Goal: Answer question/provide support

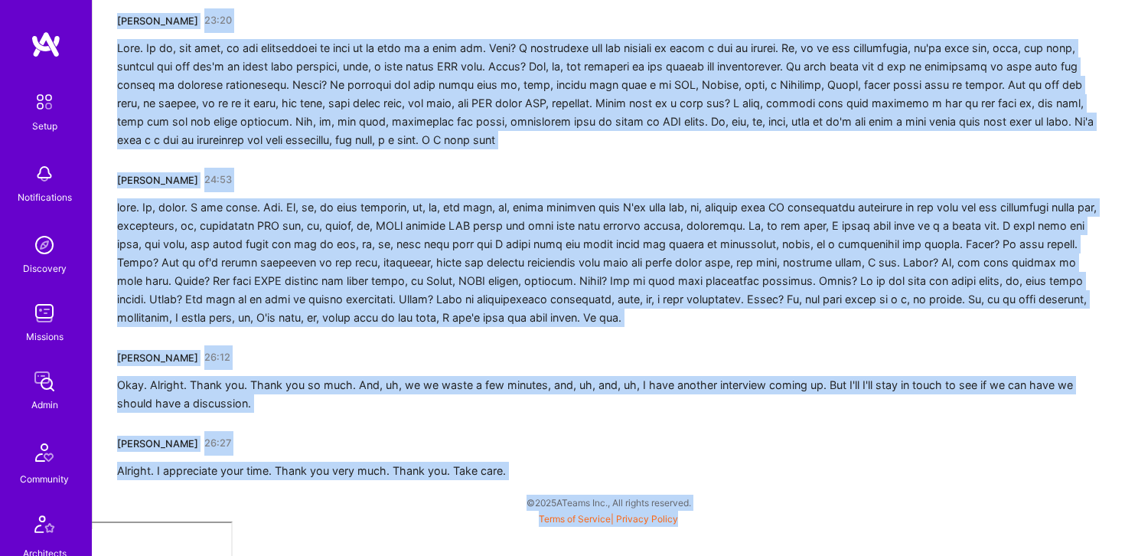
scroll to position [4031, 0]
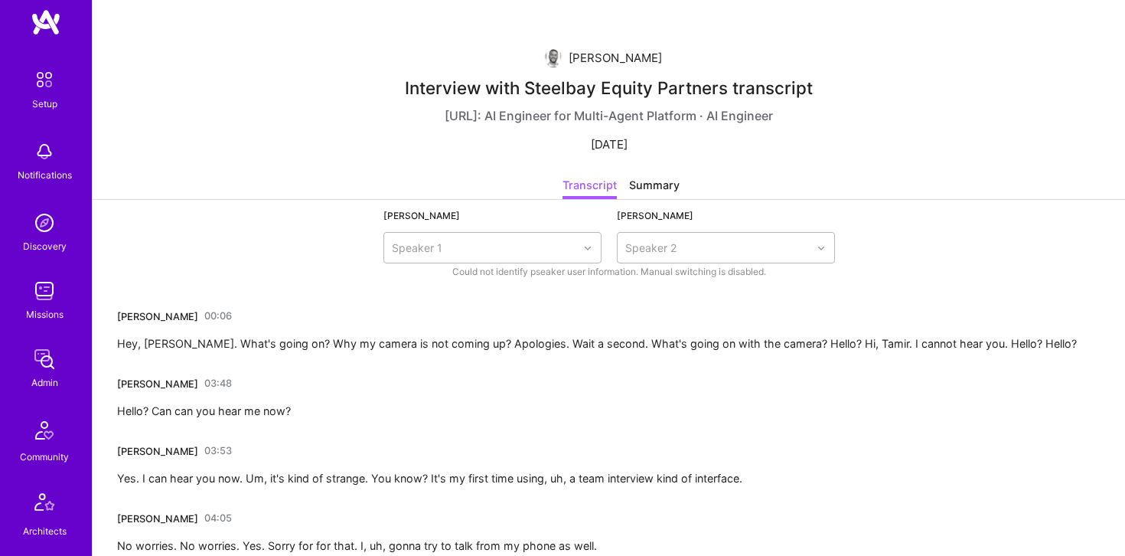
scroll to position [426, 0]
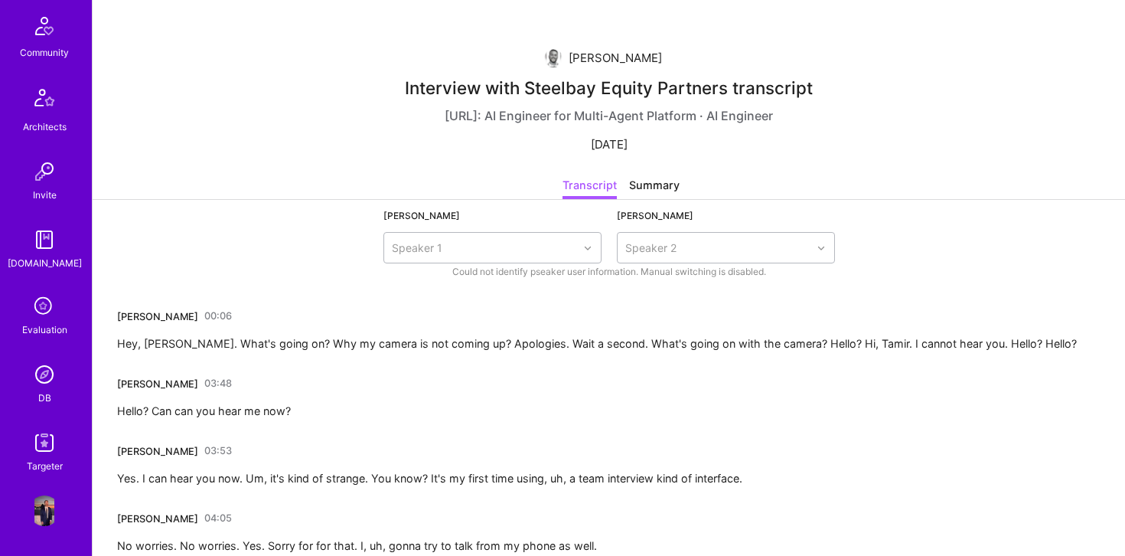
click at [44, 379] on img at bounding box center [44, 374] width 31 height 31
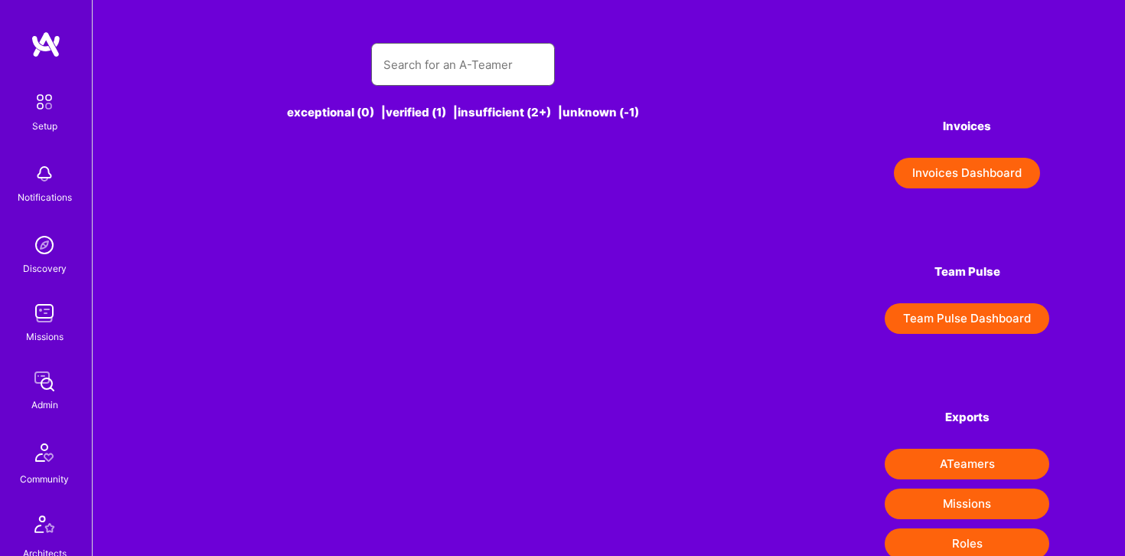
click at [435, 64] on input "text" at bounding box center [463, 64] width 159 height 39
type input "T"
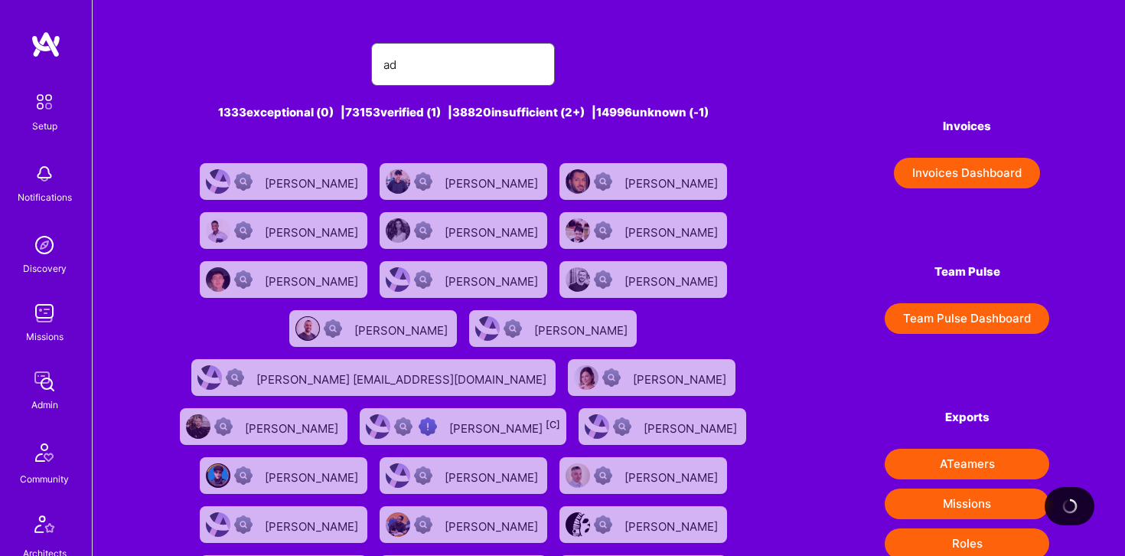
type input "a"
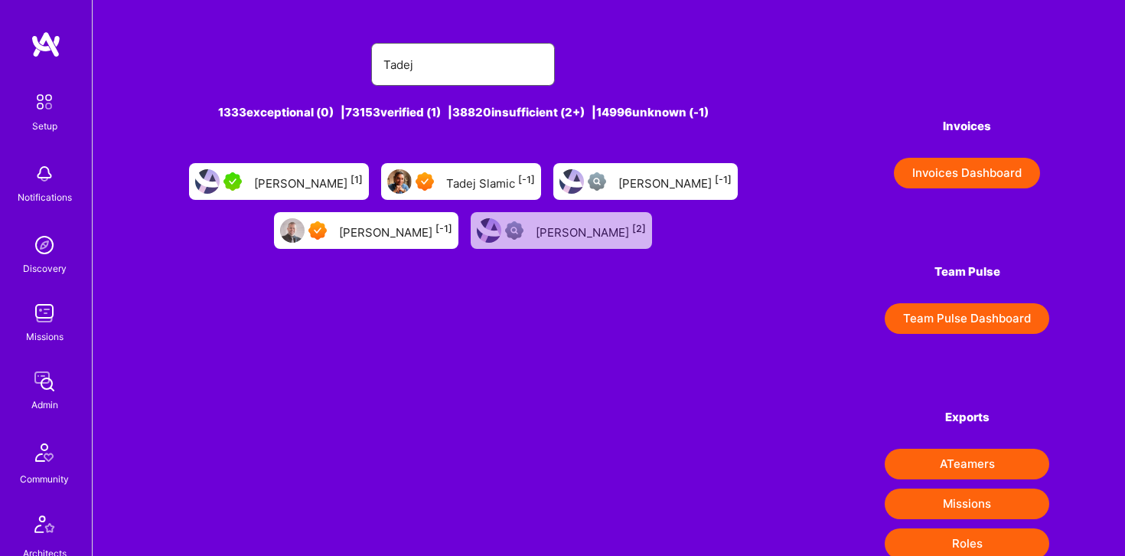
type input "Tadej"
click at [402, 239] on div "[PERSON_NAME] [-1]" at bounding box center [395, 230] width 113 height 20
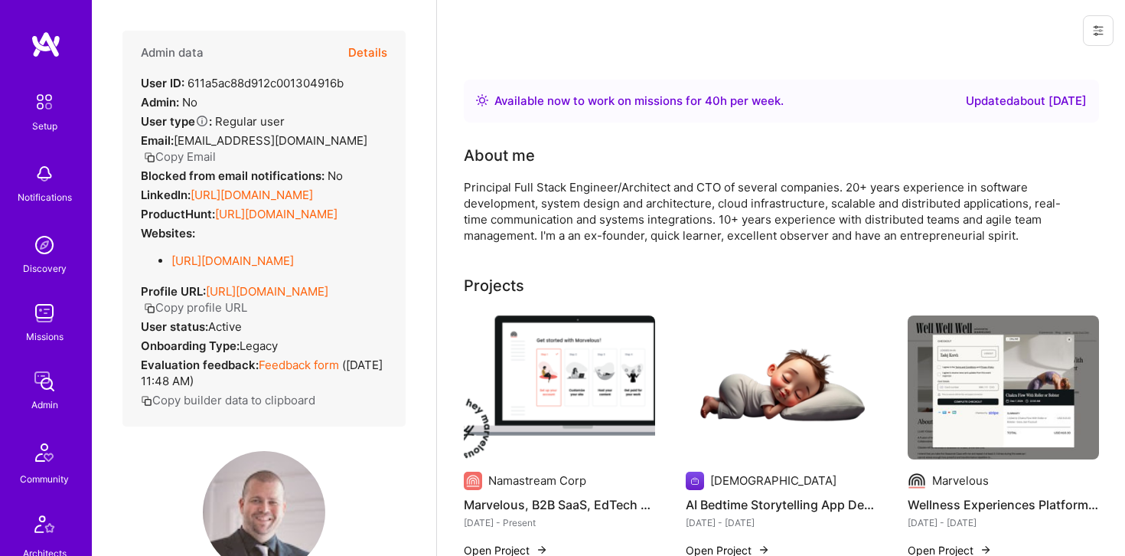
click at [376, 47] on button "Details" at bounding box center [367, 53] width 39 height 44
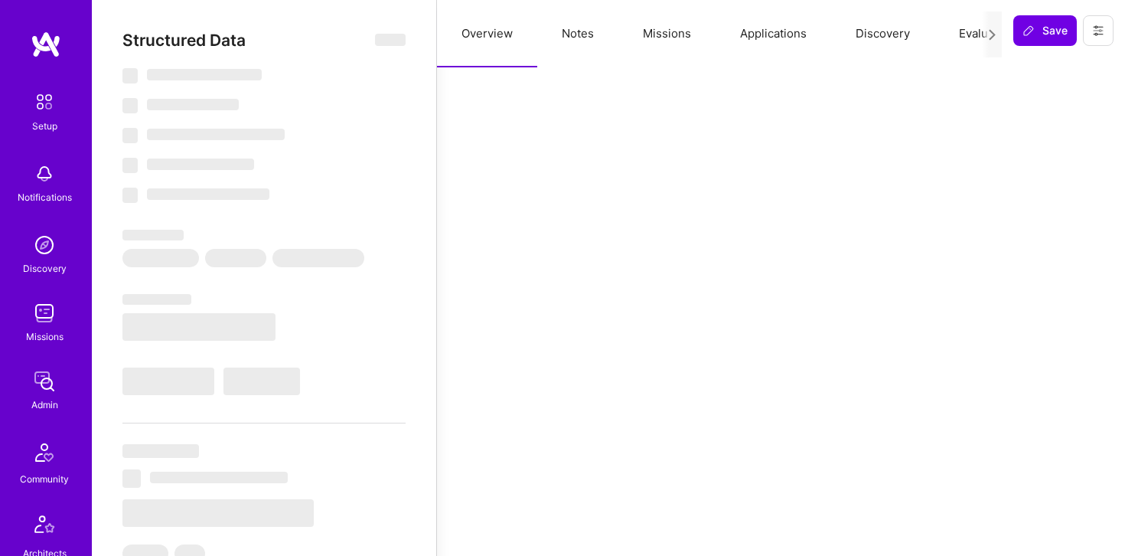
click at [761, 32] on button "Applications" at bounding box center [774, 33] width 116 height 67
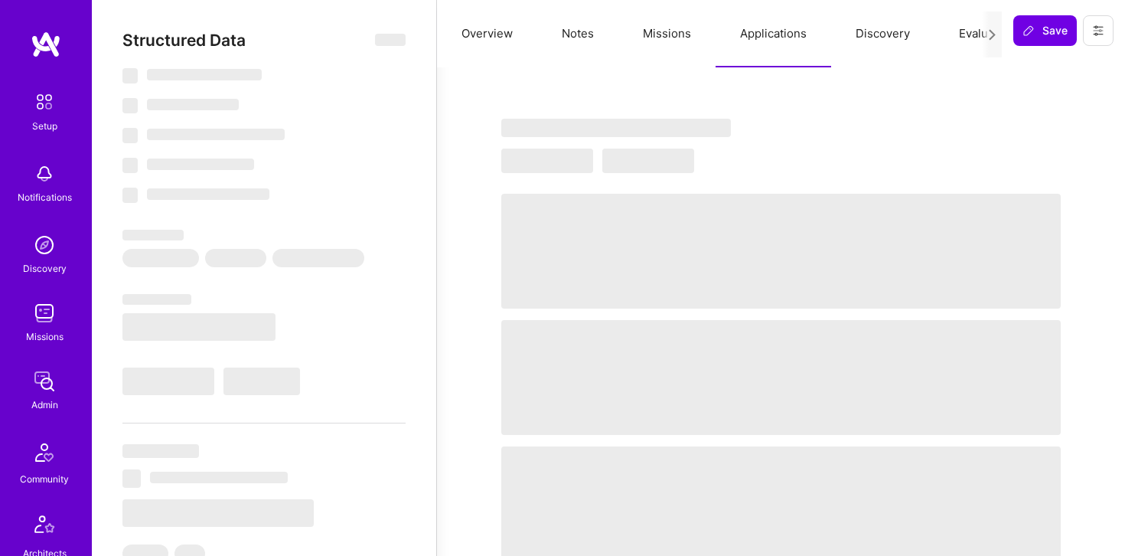
select select "Right Now"
select select "7"
select select "4"
select select "7"
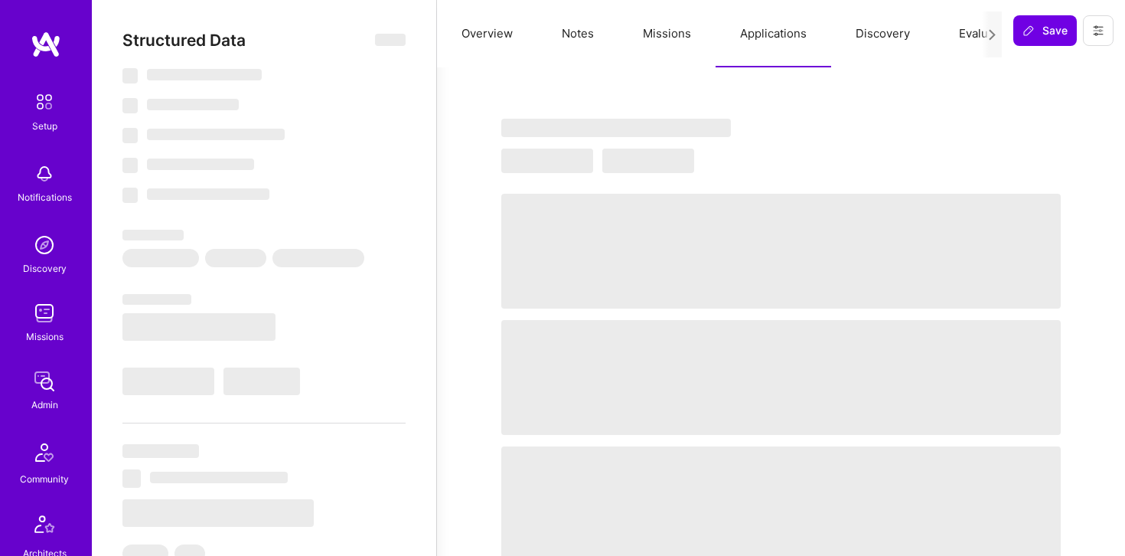
select select "SI"
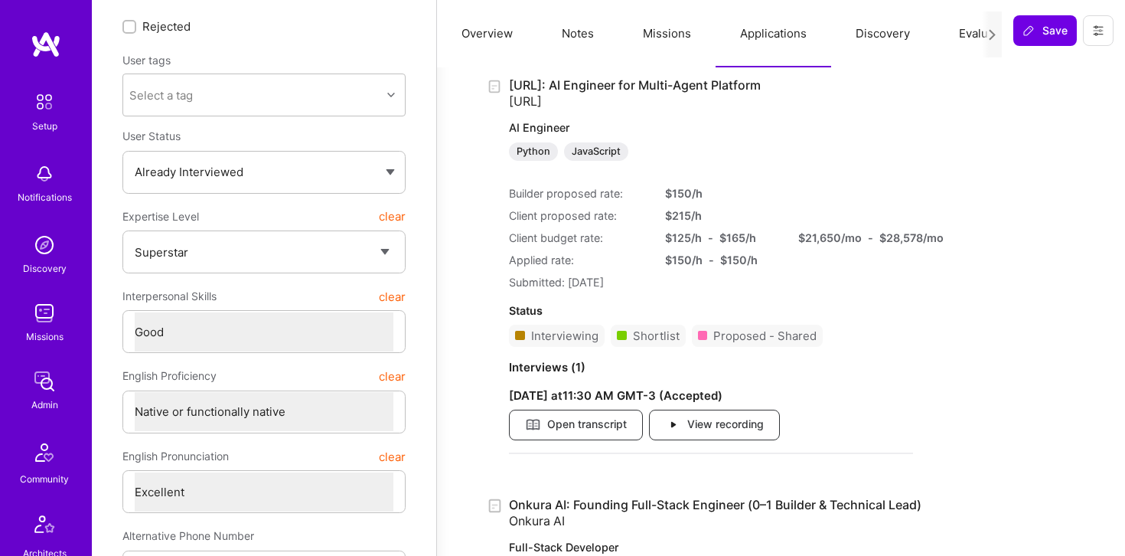
scroll to position [126, 0]
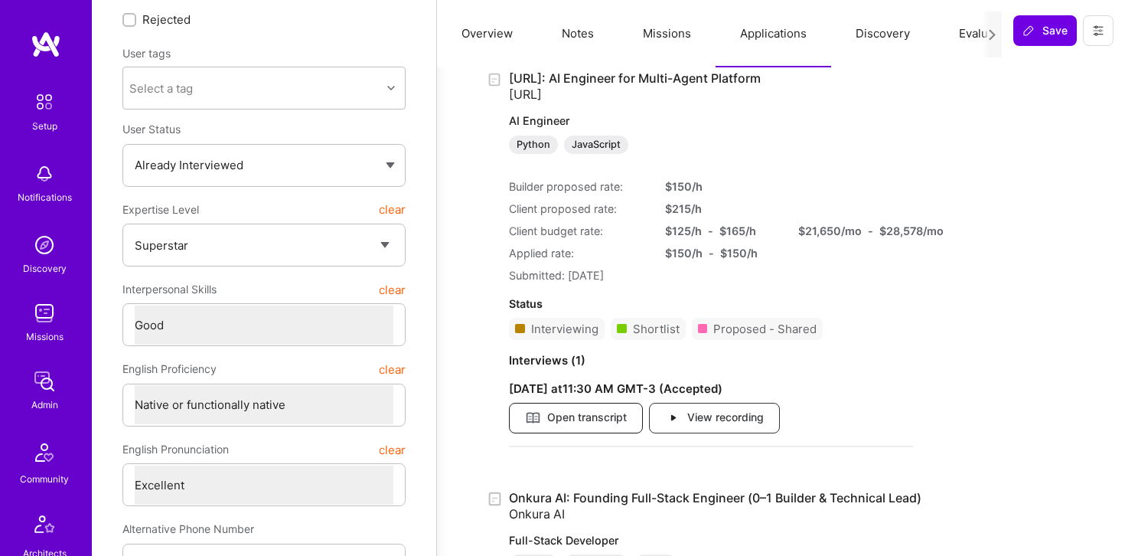
click at [621, 418] on span "Open transcript" at bounding box center [576, 418] width 102 height 17
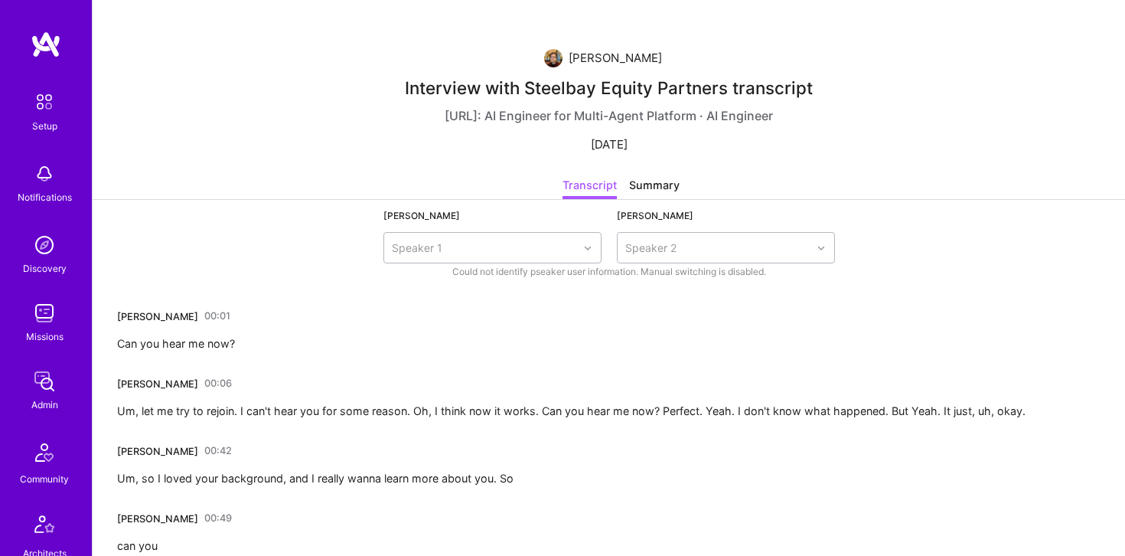
scroll to position [933, 0]
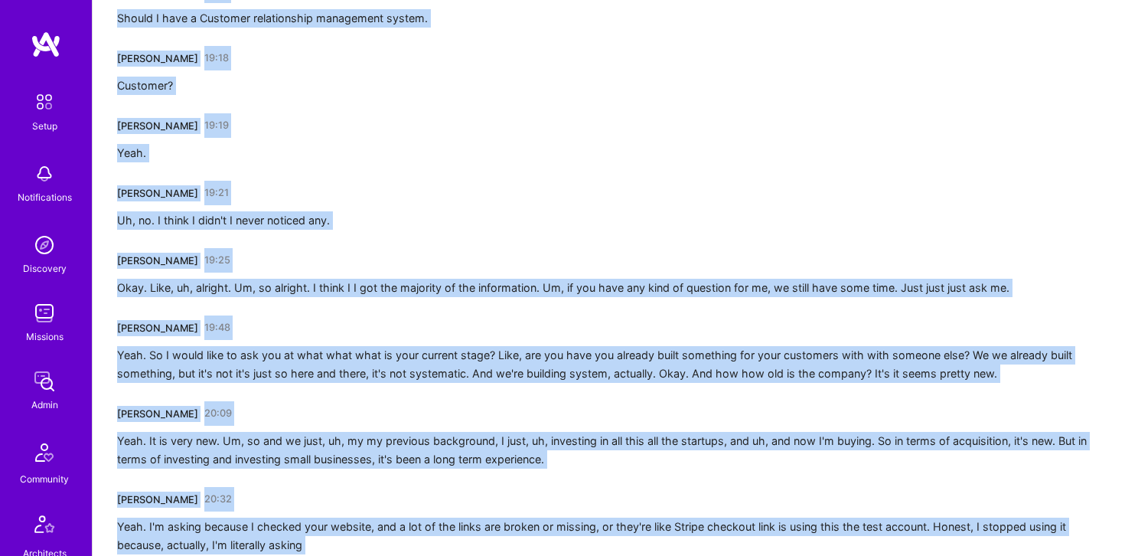
scroll to position [5640, 0]
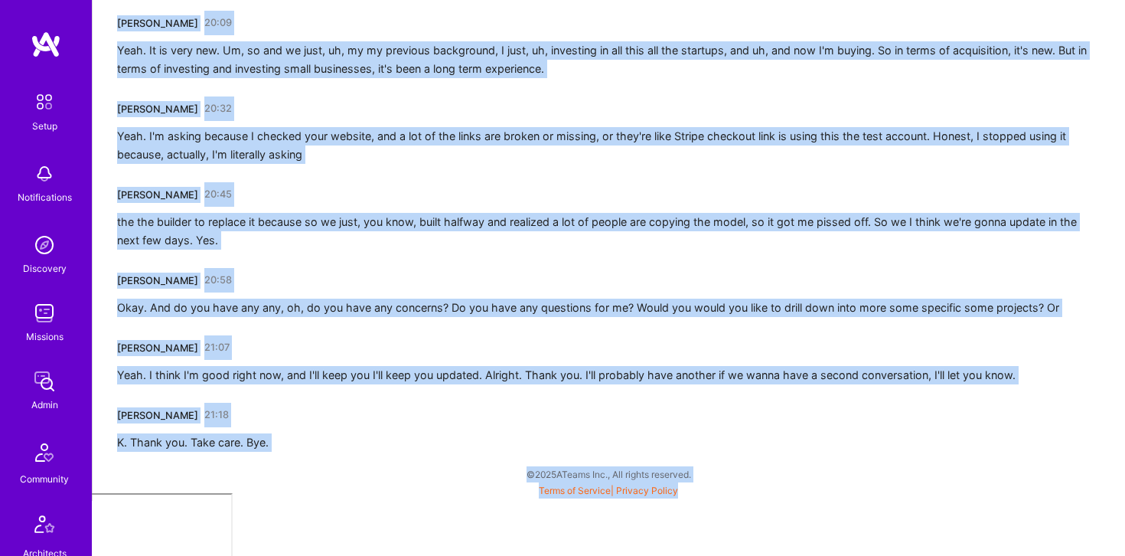
drag, startPoint x: 116, startPoint y: 316, endPoint x: 378, endPoint y: 593, distance: 381.3
copy div "Christina Yang 00:00 On your side. Tadej Krevh 00:02 What's your local time rig…"
